Goal: Navigation & Orientation: Find specific page/section

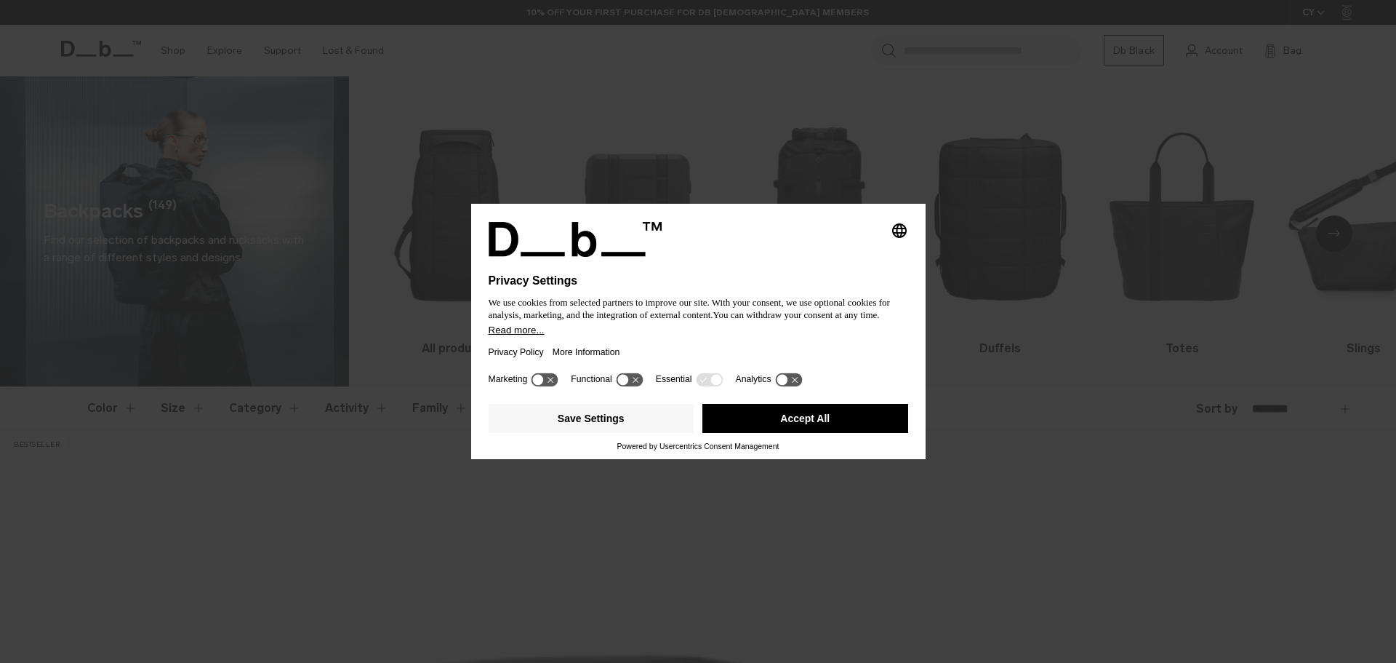
drag, startPoint x: 0, startPoint y: 0, endPoint x: 724, endPoint y: 337, distance: 798.8
click at [724, 337] on div "Privacy Policy More Information" at bounding box center [699, 351] width 420 height 33
click at [833, 415] on button "Accept All" at bounding box center [806, 418] width 206 height 29
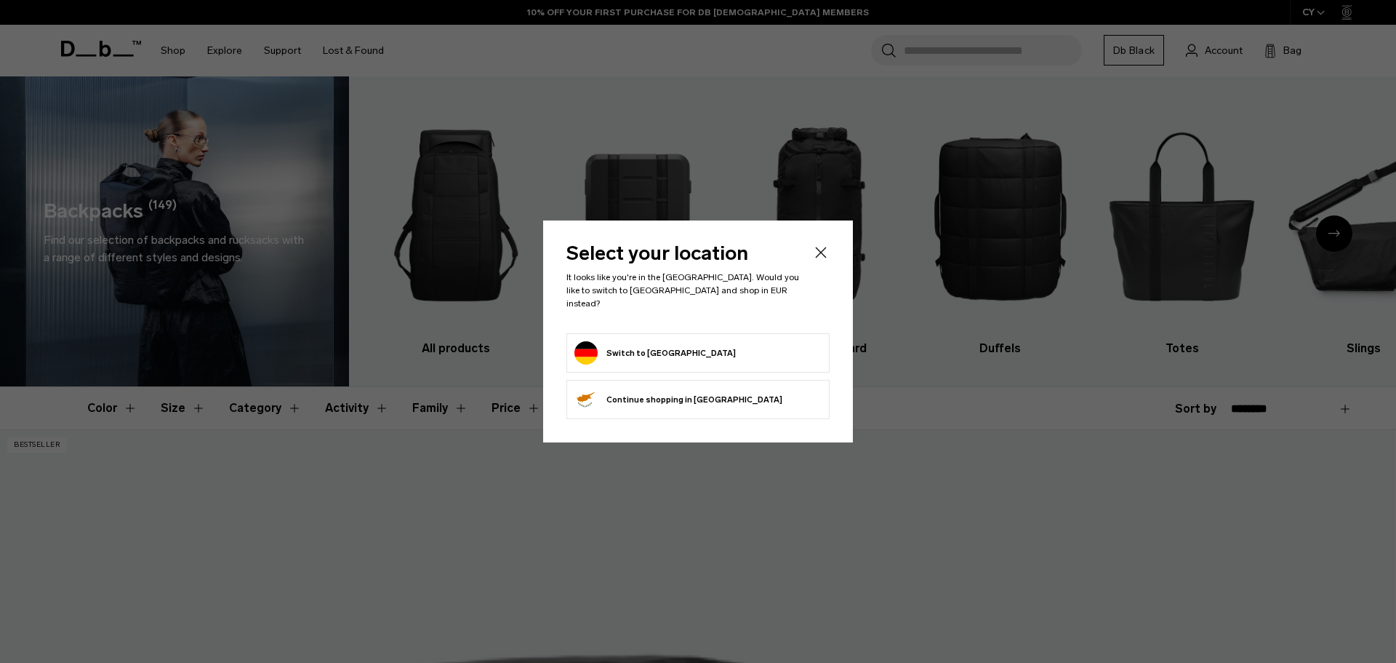
click at [647, 361] on li "Switch to Germany" at bounding box center [698, 352] width 263 height 39
click at [644, 347] on button "Switch to Germany" at bounding box center [655, 352] width 161 height 23
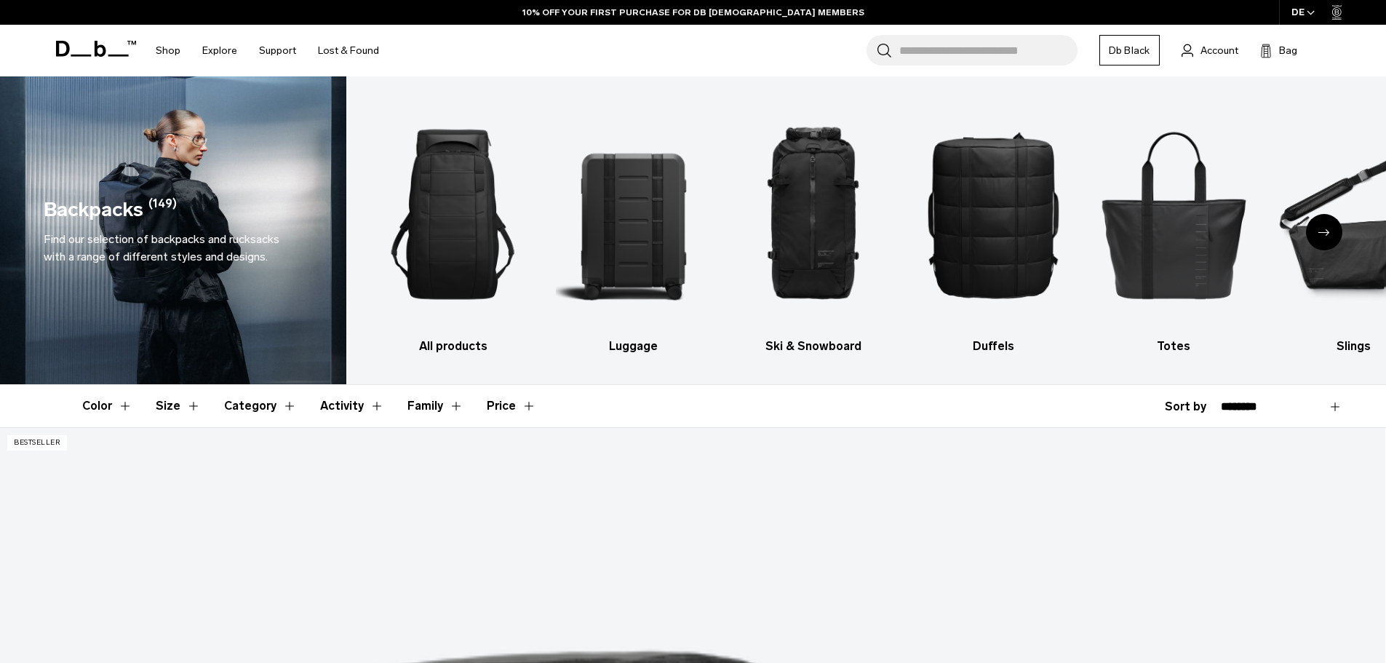
click at [96, 48] on icon at bounding box center [100, 49] width 12 height 16
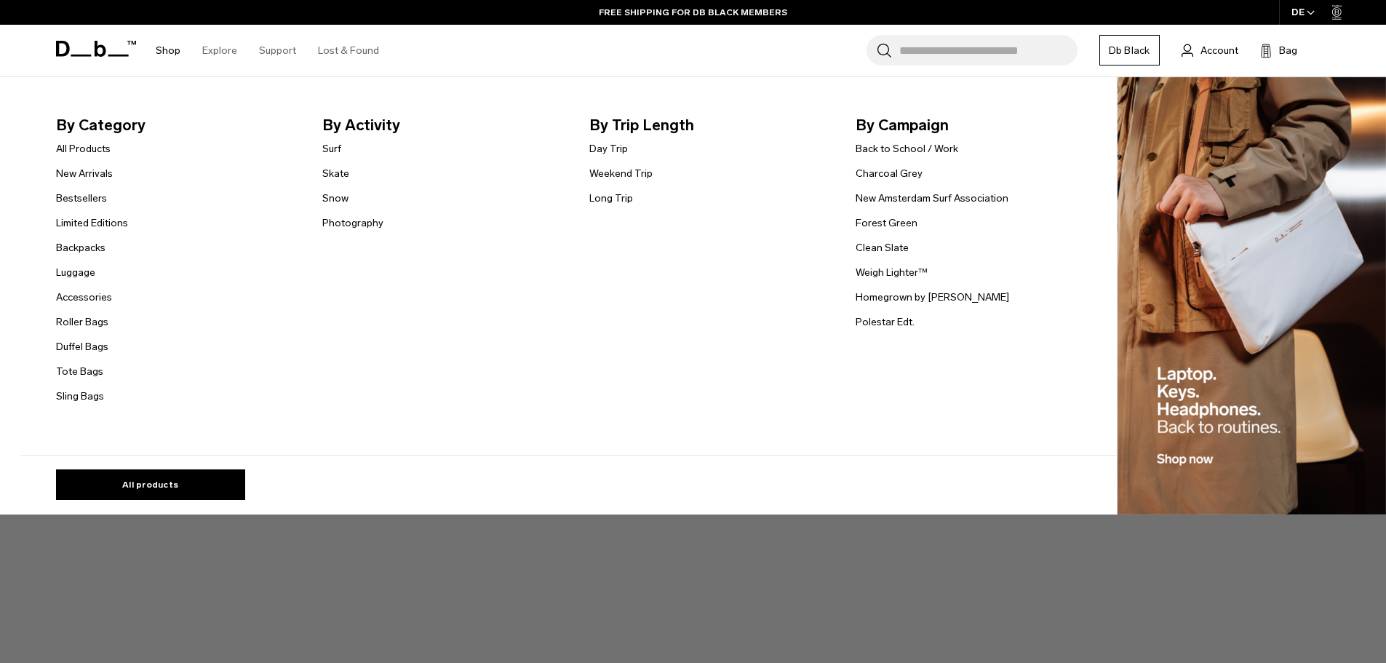
click at [81, 124] on span "By Category" at bounding box center [178, 124] width 244 height 23
click at [183, 485] on link "All products" at bounding box center [150, 484] width 189 height 31
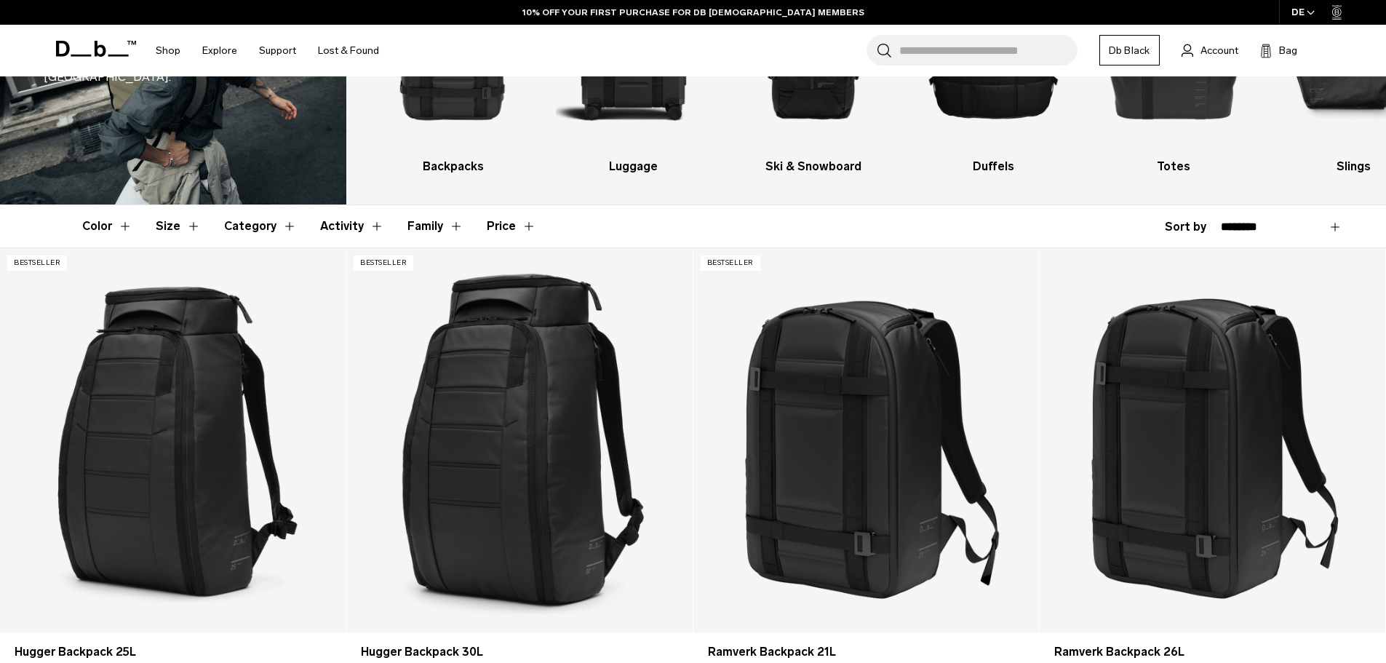
scroll to position [73, 0]
